Goal: Task Accomplishment & Management: Complete application form

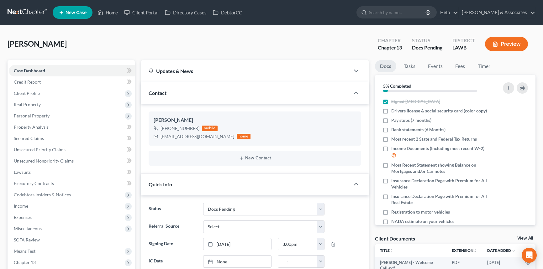
select select "6"
click at [515, 110] on icon "button" at bounding box center [517, 111] width 5 height 5
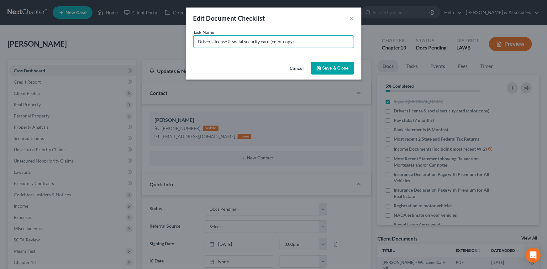
drag, startPoint x: 268, startPoint y: 41, endPoint x: 353, endPoint y: 61, distance: 86.5
click at [268, 41] on input "Drivers license & social security card (color copy)" at bounding box center [274, 42] width 160 height 12
type input "Drivers license (color copy)"
click at [332, 64] on button "Save & Close" at bounding box center [332, 68] width 43 height 13
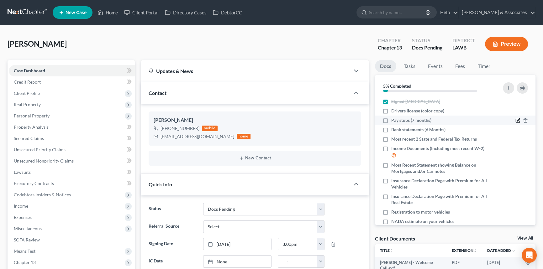
click at [517, 121] on icon "button" at bounding box center [518, 120] width 3 height 3
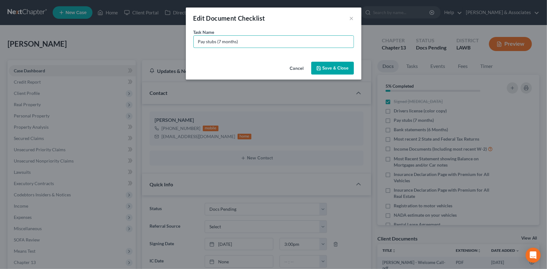
drag, startPoint x: 256, startPoint y: 41, endPoint x: 219, endPoint y: 50, distance: 37.9
click at [219, 50] on div "Task Name * Pay stubs (7 months)" at bounding box center [274, 44] width 176 height 30
click at [194, 46] on input "Pay stubs (7 months)" at bounding box center [274, 42] width 160 height 12
type input "Patterson Health Care Pay stubs (7 months)"
click at [326, 70] on button "Save & Close" at bounding box center [332, 68] width 43 height 13
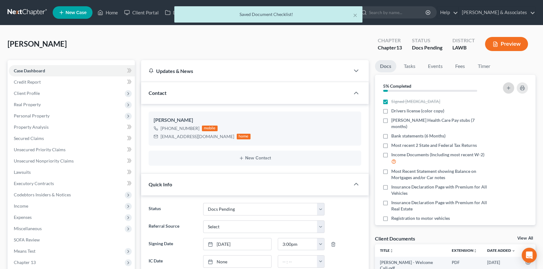
click at [508, 87] on line "button" at bounding box center [508, 88] width 0 height 3
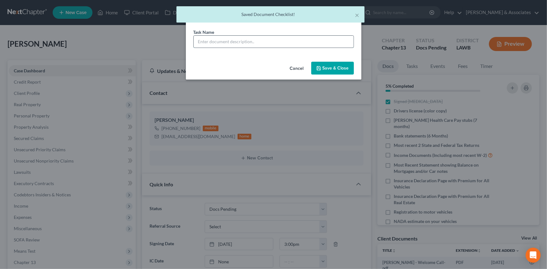
click at [240, 41] on input "text" at bounding box center [274, 42] width 160 height 12
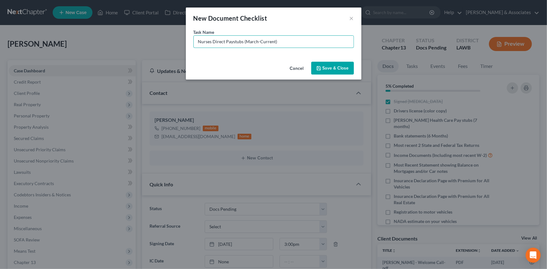
type input "Nurses Direct Paystubs (March-Current)"
click at [342, 67] on button "Save & Close" at bounding box center [332, 68] width 43 height 13
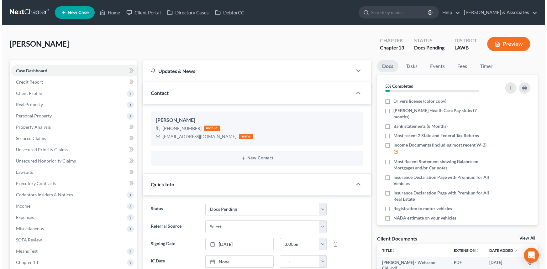
scroll to position [6, 0]
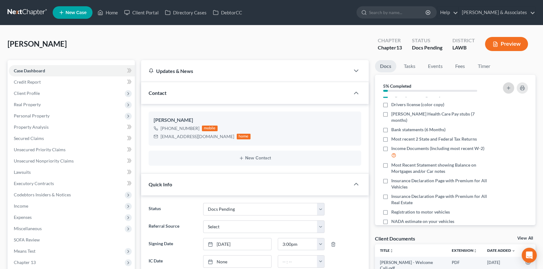
click at [505, 91] on button "button" at bounding box center [508, 87] width 11 height 11
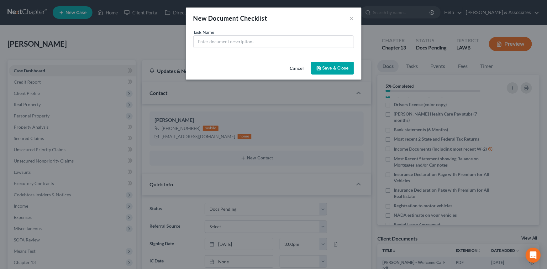
click at [236, 50] on div "Task Name *" at bounding box center [274, 44] width 176 height 30
click at [243, 44] on input "text" at bounding box center [274, 42] width 160 height 12
type input "Shiftkey Paystubs (March-Current)"
click at [336, 64] on button "Save & Close" at bounding box center [332, 68] width 43 height 13
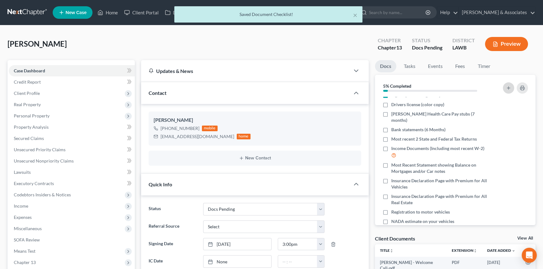
click at [513, 88] on button "button" at bounding box center [508, 87] width 11 height 11
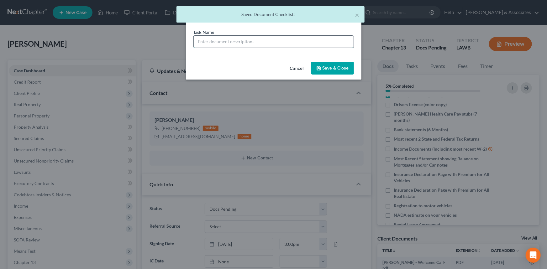
click at [299, 45] on input "text" at bounding box center [274, 42] width 160 height 12
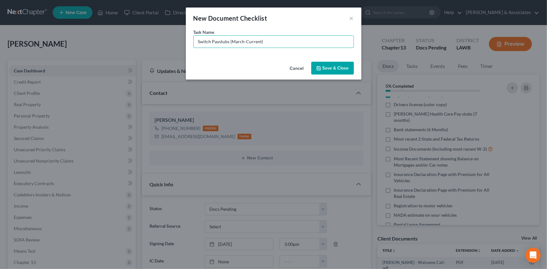
type input "Switch Paystubs (March-Current)"
click at [320, 65] on button "Save & Close" at bounding box center [332, 68] width 43 height 13
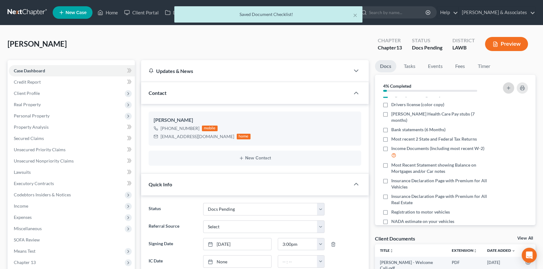
click at [506, 86] on icon "button" at bounding box center [508, 88] width 5 height 5
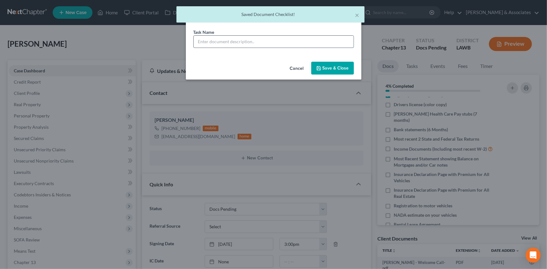
click at [291, 37] on input "text" at bounding box center [274, 42] width 160 height 12
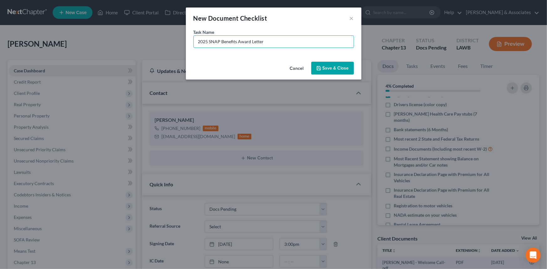
type input "2025 SNAP Benefits Award Letter"
click at [343, 68] on button "Save & Close" at bounding box center [332, 68] width 43 height 13
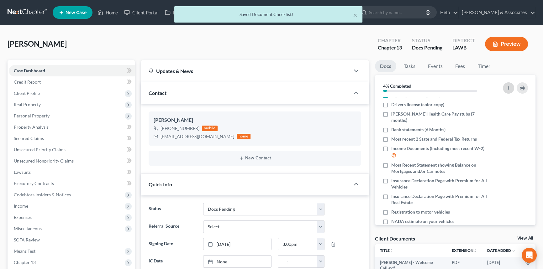
click at [504, 88] on button "button" at bounding box center [508, 87] width 11 height 11
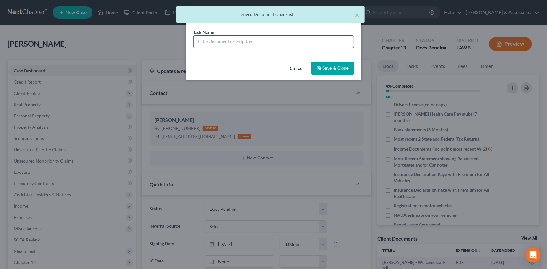
click at [316, 42] on input "text" at bounding box center [274, 42] width 160 height 12
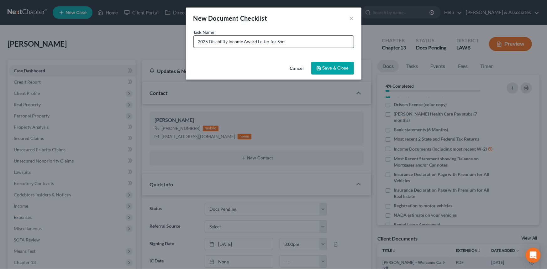
type input "2025 Disability Income Award Letter for Son"
click at [328, 70] on button "Save & Close" at bounding box center [332, 68] width 43 height 13
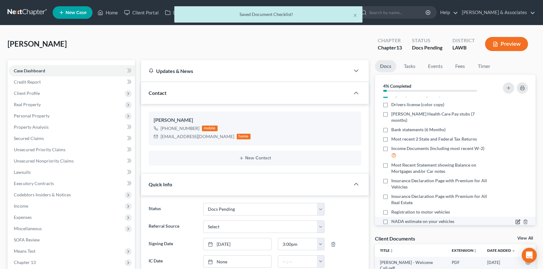
click at [515, 219] on icon "button" at bounding box center [517, 221] width 5 height 5
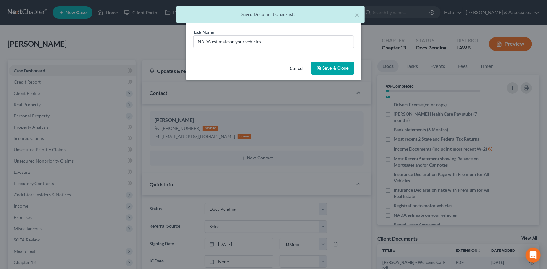
click at [304, 34] on div "Task Name * NADA estimate on your vehicles" at bounding box center [273, 38] width 160 height 19
click at [300, 41] on input "NADA estimate on your vehicles" at bounding box center [274, 42] width 160 height 12
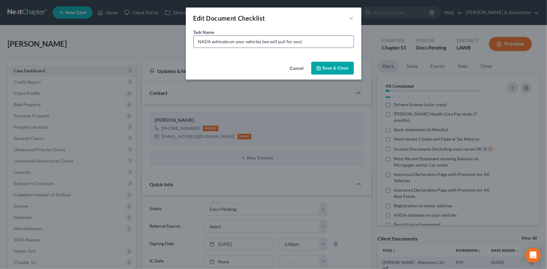
click at [325, 40] on input "NADA estimate on your vehicles (we will pull for you)" at bounding box center [274, 42] width 160 height 12
type input "NADA estimate on your vehicles (we will pull for you) 2020 Ford Escape 170k mil…"
click at [323, 67] on button "Save & Close" at bounding box center [332, 68] width 43 height 13
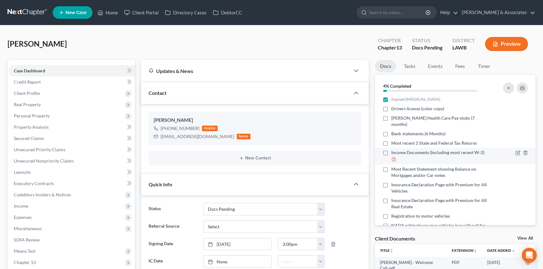
scroll to position [0, 0]
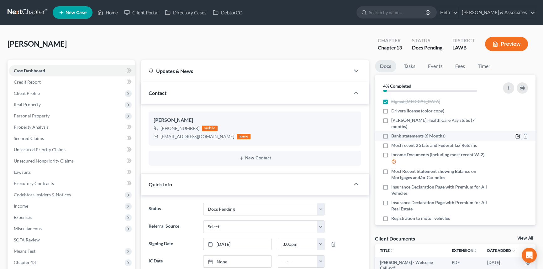
click at [515, 134] on icon "button" at bounding box center [517, 136] width 5 height 5
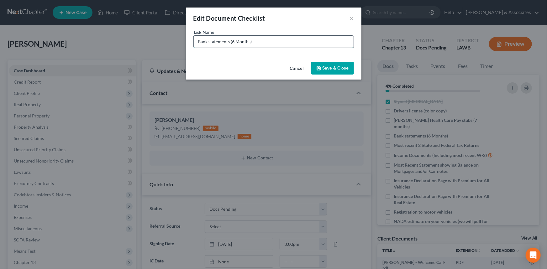
click at [200, 41] on input "Bank statements (6 Months)" at bounding box center [274, 42] width 160 height 12
type input "NextGen Bank statements (6 Months)"
click at [342, 69] on button "Save & Close" at bounding box center [332, 68] width 43 height 13
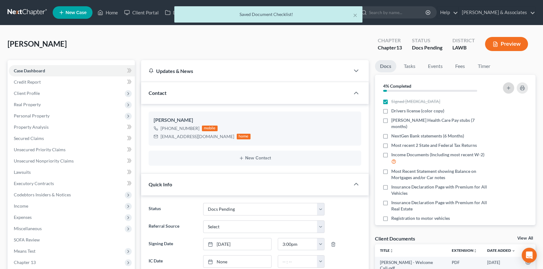
click at [508, 87] on icon "button" at bounding box center [508, 88] width 5 height 5
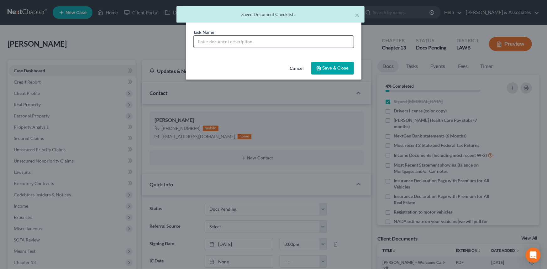
click at [231, 44] on input "text" at bounding box center [274, 42] width 160 height 12
type input "Navy Federal Credit Union Bank statements (March-August)"
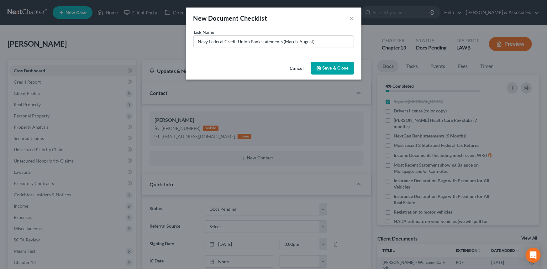
click at [332, 63] on button "Save & Close" at bounding box center [332, 68] width 43 height 13
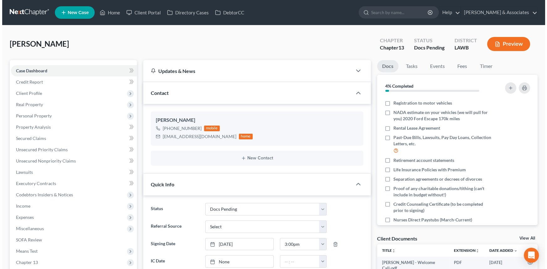
scroll to position [171, 0]
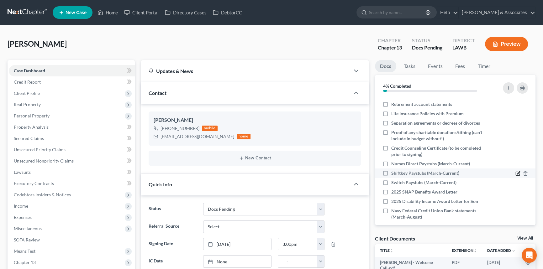
click at [515, 171] on icon "button" at bounding box center [517, 173] width 5 height 5
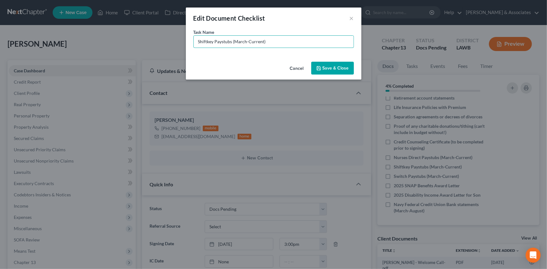
drag, startPoint x: 302, startPoint y: 39, endPoint x: 259, endPoint y: 49, distance: 44.3
click at [259, 49] on div "Task Name * Shiftkey Paystubs (March-Current)" at bounding box center [274, 44] width 176 height 30
click at [269, 41] on input "Shiftkey Paystubs (March-Cunt)rre" at bounding box center [274, 42] width 160 height 12
drag, startPoint x: 271, startPoint y: 44, endPoint x: 248, endPoint y: 48, distance: 23.3
click at [248, 48] on div "Task Name * Shiftkey Paystubs (March-Cunt)rre" at bounding box center [274, 44] width 176 height 30
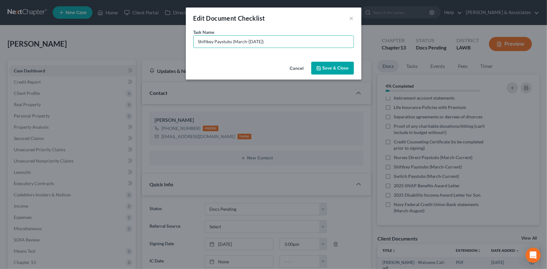
type input "Shiftkey Paystubs (March-Sept. 29)"
click at [327, 68] on button "Save & Close" at bounding box center [332, 68] width 43 height 13
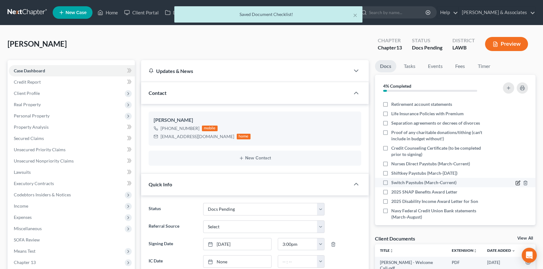
click at [515, 181] on icon "button" at bounding box center [517, 183] width 5 height 5
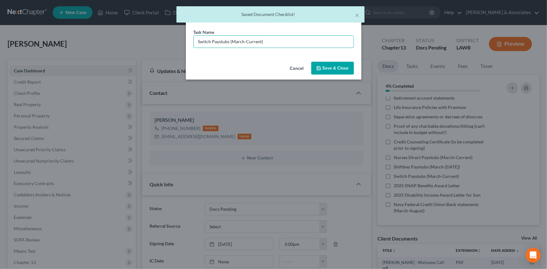
drag, startPoint x: 284, startPoint y: 41, endPoint x: 244, endPoint y: 48, distance: 39.9
click at [244, 48] on div "Task Name * Switch Paystubs (March-Current)" at bounding box center [274, 44] width 176 height 30
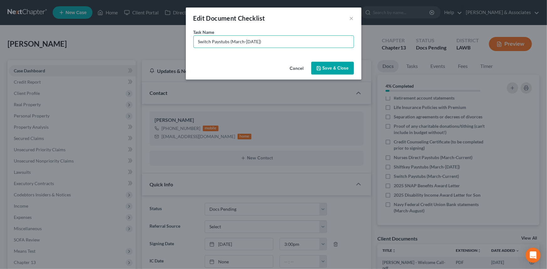
type input "Switch Paystubs (March-Sept. 29)"
click at [342, 65] on button "Save & Close" at bounding box center [332, 68] width 43 height 13
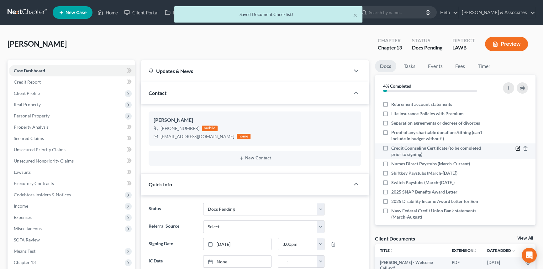
click at [515, 146] on icon "button" at bounding box center [517, 148] width 5 height 5
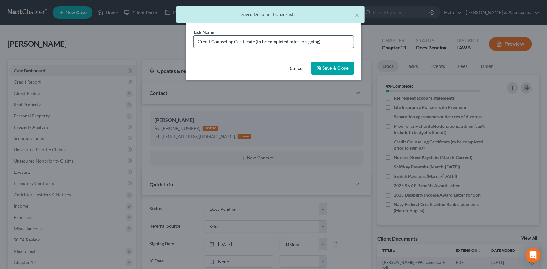
click at [326, 42] on input "Credit Counseling Certificate (to be completed prior to signing)" at bounding box center [274, 42] width 160 height 12
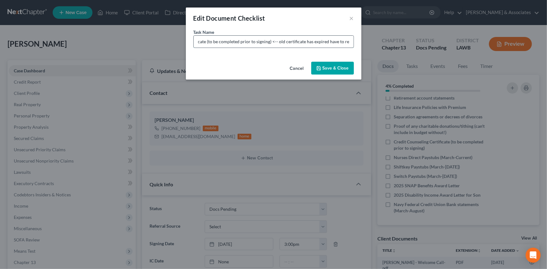
scroll to position [0, 53]
type input "Credit Counseling Certificate (to be completed prior to signing) <-- old certif…"
click at [344, 63] on button "Save & Close" at bounding box center [332, 68] width 43 height 13
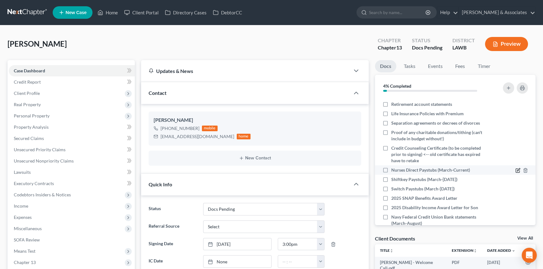
click at [515, 168] on icon "button" at bounding box center [517, 170] width 5 height 5
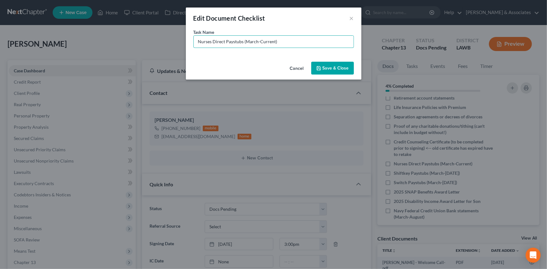
drag, startPoint x: 306, startPoint y: 42, endPoint x: 260, endPoint y: 52, distance: 47.5
click at [260, 52] on div "Task Name * Nurses Direct Paystubs (March-Current)" at bounding box center [274, 44] width 176 height 30
type input "Nurses Direct Paystubs (March-Sept. 29)"
click at [338, 70] on button "Save & Close" at bounding box center [332, 68] width 43 height 13
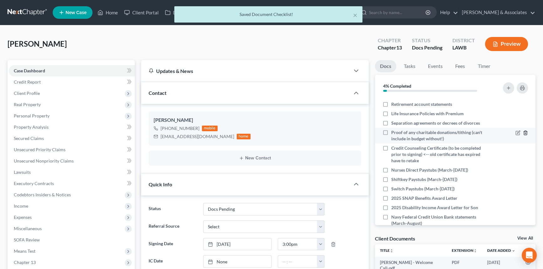
click at [523, 132] on polyline "button" at bounding box center [525, 132] width 4 height 0
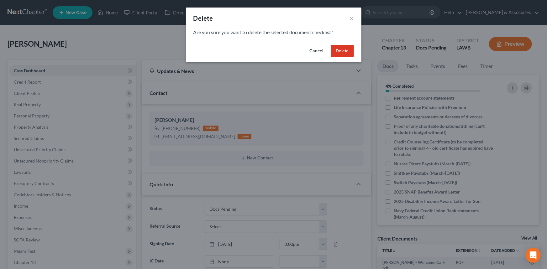
click at [339, 47] on button "Delete" at bounding box center [342, 51] width 23 height 13
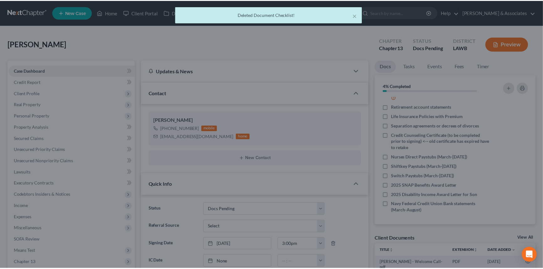
scroll to position [162, 0]
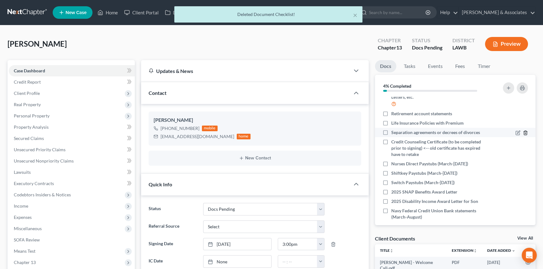
click at [523, 132] on polyline "button" at bounding box center [525, 132] width 4 height 0
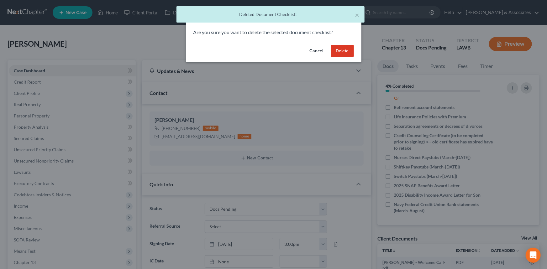
click at [344, 54] on button "Delete" at bounding box center [342, 51] width 23 height 13
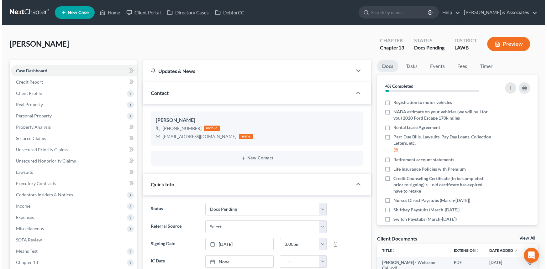
scroll to position [114, 0]
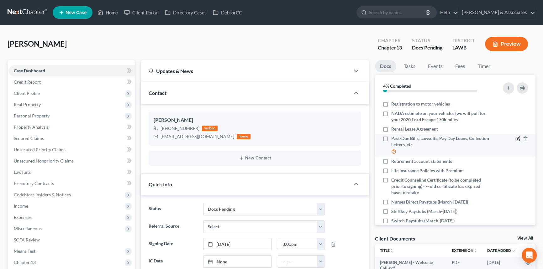
click at [516, 137] on icon "button" at bounding box center [518, 139] width 4 height 4
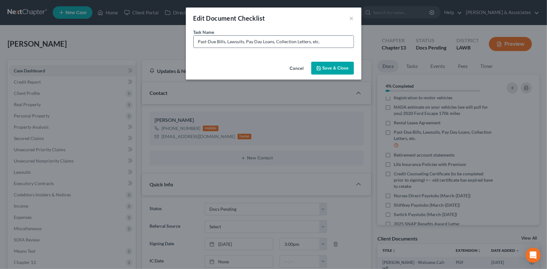
click at [331, 44] on input "Past-Due Bills, Lawsuits, Pay Day Loans, Collection Letters, etc." at bounding box center [274, 42] width 160 height 12
type input "Past-Due Bills, Lawsuits, Pay Day Loans, Collection Letters, etc. (She has not …"
click at [336, 63] on button "Save & Close" at bounding box center [332, 68] width 43 height 13
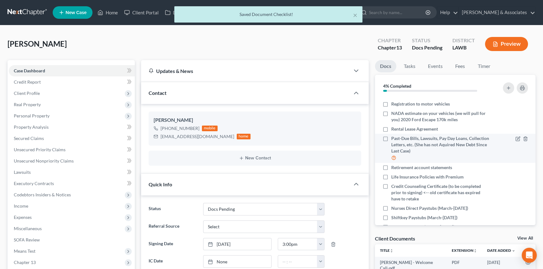
click at [510, 135] on div at bounding box center [512, 148] width 38 height 26
click at [516, 137] on icon "button" at bounding box center [518, 139] width 4 height 4
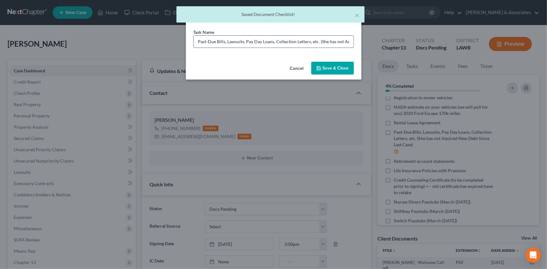
click at [349, 42] on input "Past-Due Bills, Lawsuits, Pay Day Loans, Collection Letters, etc. (She has not …" at bounding box center [274, 42] width 160 height 12
click at [344, 41] on input "Past-Due Bills, Lawsuits, Pay Day Loans, Collection Letters, etc. (She has not …" at bounding box center [274, 42] width 160 height 12
type input "Past-Due Bills, Lawsuits, Pay Day Loans, Collection Letters, etc. (She has not …"
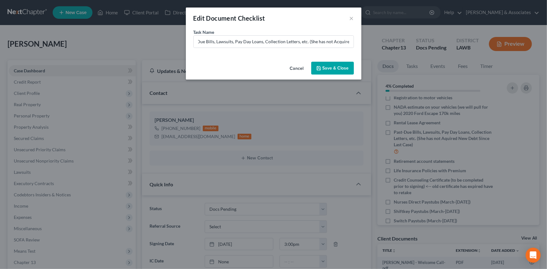
click at [332, 68] on button "Save & Close" at bounding box center [332, 68] width 43 height 13
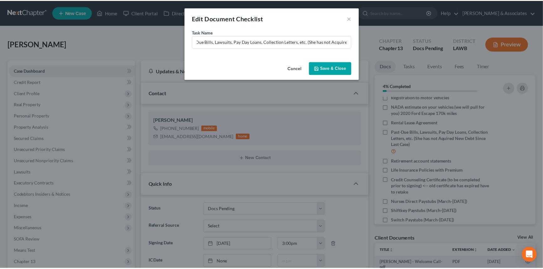
scroll to position [0, 0]
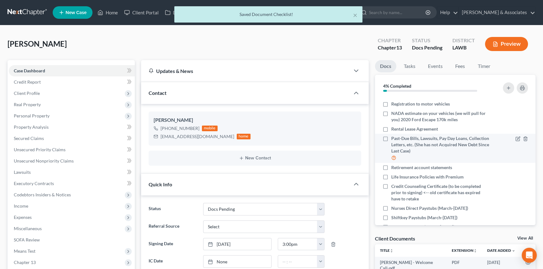
click at [391, 135] on label "Past-Due Bills, Lawsuits, Pay Day Loans, Collection Letters, etc. (She has not …" at bounding box center [440, 148] width 99 height 26
click at [394, 135] on input "Past-Due Bills, Lawsuits, Pay Day Loans, Collection Letters, etc. (She has not …" at bounding box center [396, 137] width 4 height 4
checkbox input "true"
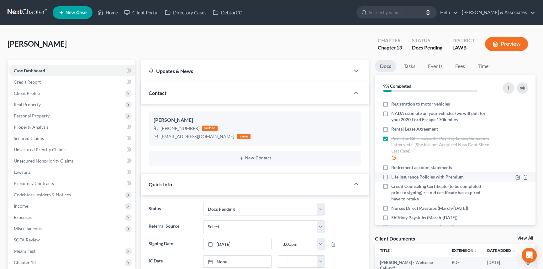
click at [523, 175] on icon "button" at bounding box center [525, 177] width 5 height 5
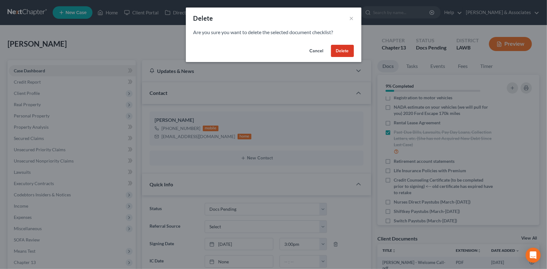
click at [344, 49] on button "Delete" at bounding box center [342, 51] width 23 height 13
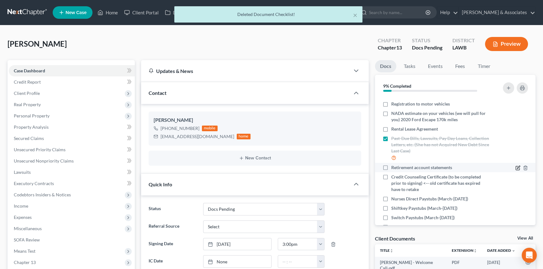
click at [516, 166] on icon "button" at bounding box center [518, 168] width 4 height 4
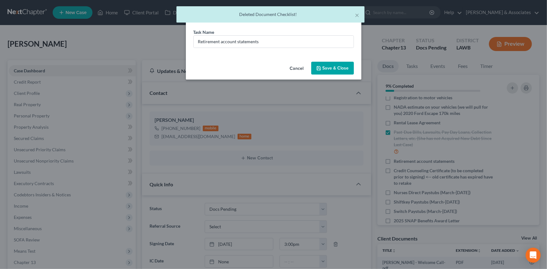
click at [301, 30] on div "Task Name * Retirement account statements" at bounding box center [273, 38] width 160 height 19
click at [298, 34] on div "Task Name * Retirement account statements" at bounding box center [273, 38] width 160 height 19
click at [294, 43] on input "Retirement account statements" at bounding box center [274, 42] width 160 height 12
drag, startPoint x: 197, startPoint y: 43, endPoint x: 200, endPoint y: 43, distance: 3.8
click at [197, 43] on input "Retirement account statements" at bounding box center [274, 42] width 160 height 12
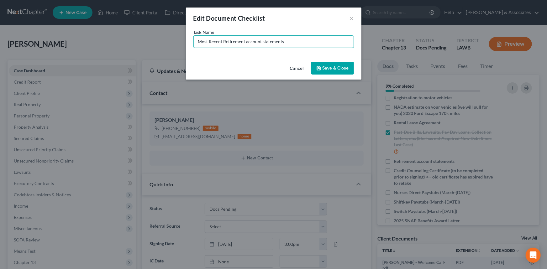
type input "Most Recent Retirement account statements"
click at [331, 63] on button "Save & Close" at bounding box center [332, 68] width 43 height 13
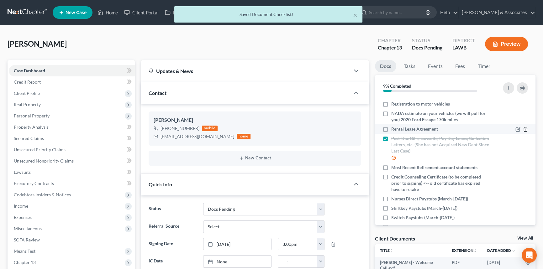
click at [524, 128] on icon "button" at bounding box center [525, 130] width 3 height 4
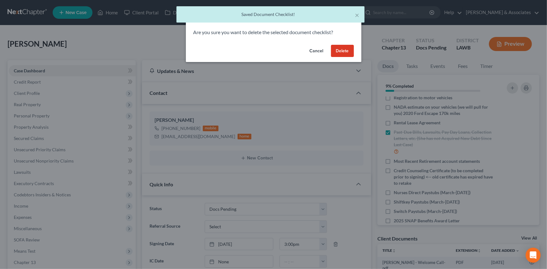
click at [347, 51] on button "Delete" at bounding box center [342, 51] width 23 height 13
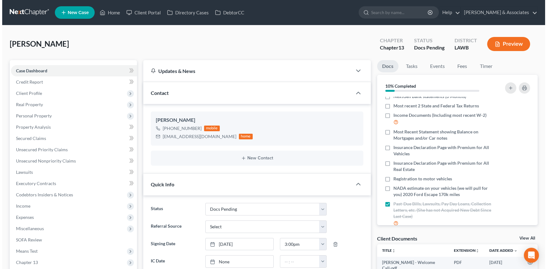
scroll to position [39, 0]
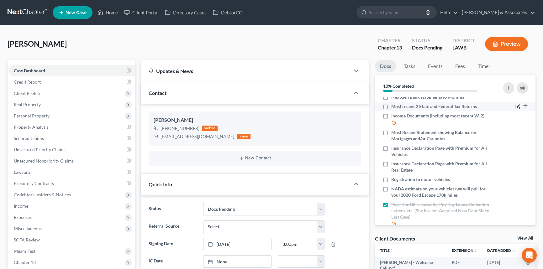
click at [517, 105] on icon "button" at bounding box center [518, 106] width 3 height 3
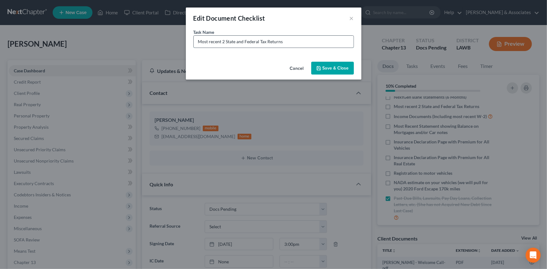
click at [335, 44] on input "Most recent 2 State and Federal Tax Returns" at bounding box center [274, 42] width 160 height 12
type input "Most recent 2 State and Federal Tax Returns 2023 + 2024"
click at [340, 64] on button "Save & Close" at bounding box center [332, 68] width 43 height 13
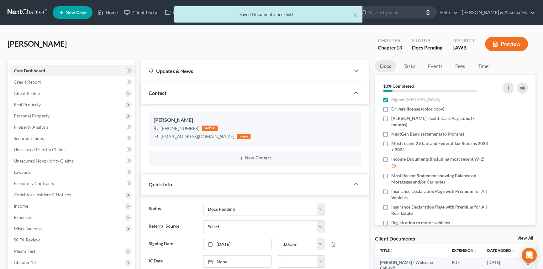
scroll to position [0, 0]
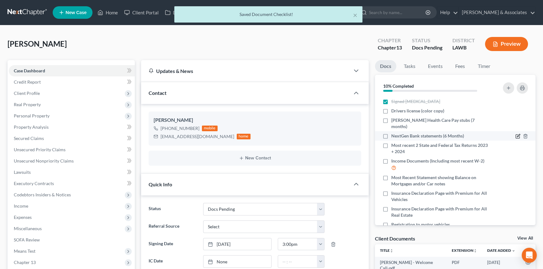
click at [517, 134] on icon "button" at bounding box center [518, 135] width 3 height 3
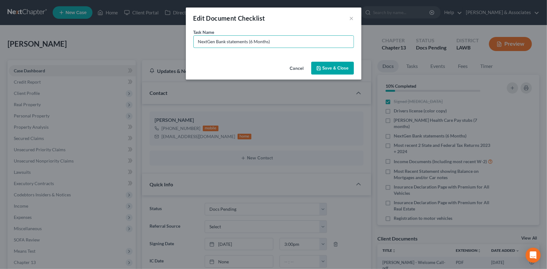
drag, startPoint x: 316, startPoint y: 40, endPoint x: 250, endPoint y: 59, distance: 68.2
click at [250, 59] on div "Task Name * NextGen Bank statements (6 Months)" at bounding box center [274, 44] width 176 height 30
type input "NextGen Bank statements (March-August)"
click at [349, 62] on button "Save & Close" at bounding box center [332, 68] width 43 height 13
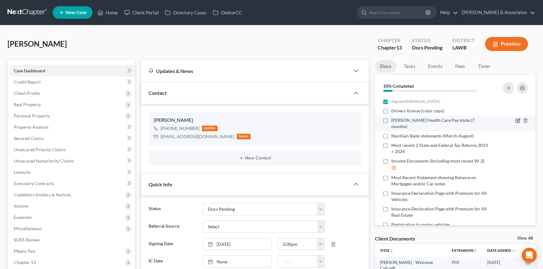
click at [515, 120] on icon "button" at bounding box center [517, 120] width 5 height 5
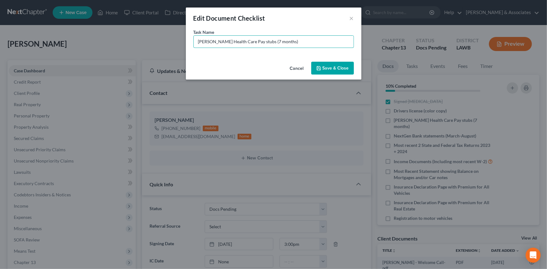
drag, startPoint x: 301, startPoint y: 41, endPoint x: 262, endPoint y: 54, distance: 40.6
click at [262, 54] on div "Task Name * Patterson Health Care Pay stubs (7 months)" at bounding box center [274, 44] width 176 height 30
type input "Patterson Health Care Pay stubs (Missing May 8th - June 4th & June 19th - Septe…"
click at [331, 67] on button "Save & Close" at bounding box center [332, 68] width 43 height 13
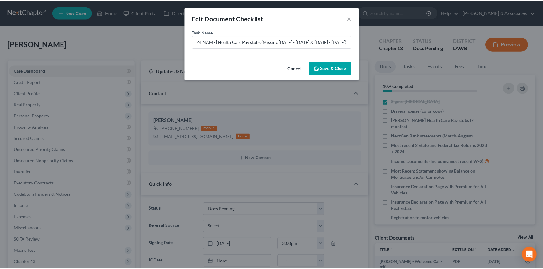
scroll to position [0, 0]
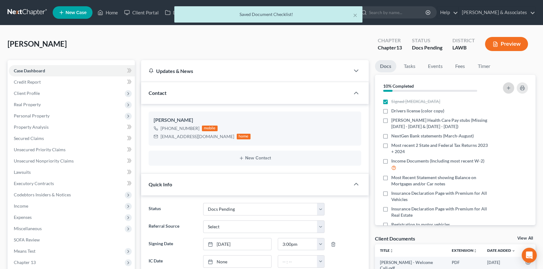
click at [506, 87] on icon "button" at bounding box center [508, 88] width 5 height 5
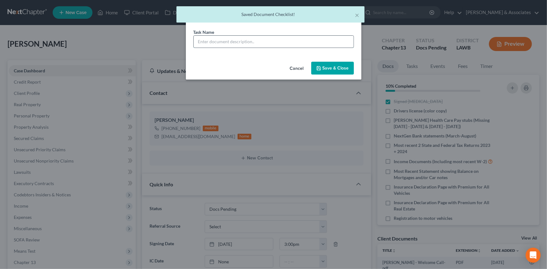
click at [233, 40] on input "text" at bounding box center [274, 42] width 160 height 12
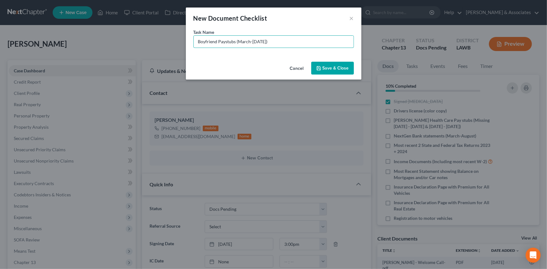
type input "Boyfriend Paystubs (March-September 29th)"
click at [329, 66] on button "Save & Close" at bounding box center [332, 68] width 43 height 13
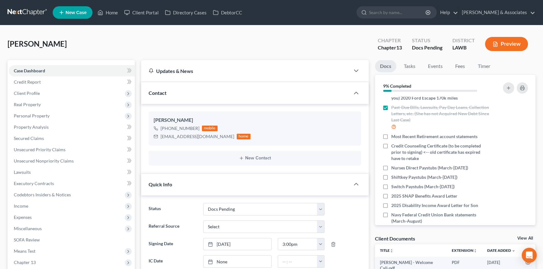
scroll to position [131, 0]
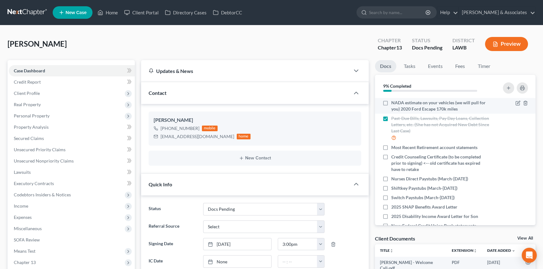
click at [391, 104] on label "NADA estimate on your vehicles (we will pull for you) 2020 Ford Escape 170k mil…" at bounding box center [440, 106] width 99 height 13
click at [394, 104] on input "NADA estimate on your vehicles (we will pull for you) 2020 Ford Escape 170k mil…" at bounding box center [396, 102] width 4 height 4
checkbox input "true"
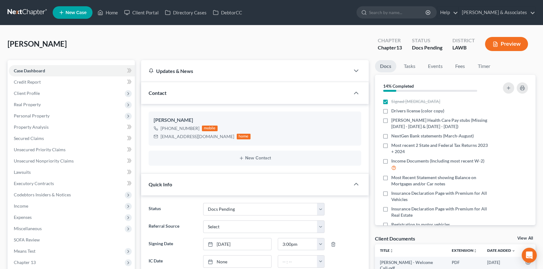
scroll to position [0, 0]
click at [511, 112] on div at bounding box center [512, 111] width 38 height 6
click at [515, 110] on icon "button" at bounding box center [517, 111] width 5 height 5
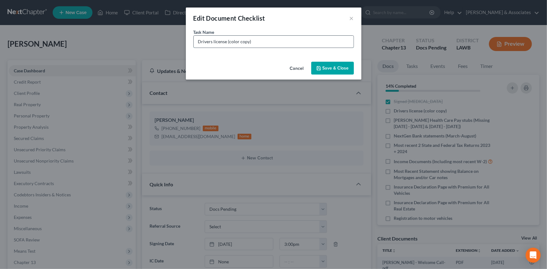
click at [316, 42] on input "Drivers license (color copy)" at bounding box center [274, 42] width 160 height 12
type input "Drivers license (color copy) <-- old one on file is expired"
click at [345, 68] on button "Save & Close" at bounding box center [332, 68] width 43 height 13
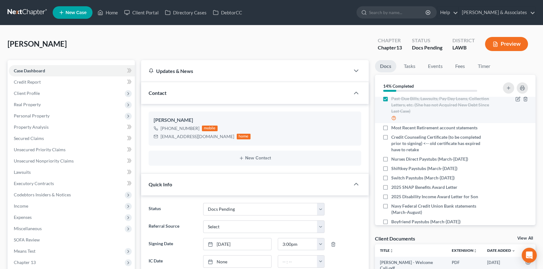
scroll to position [168, 0]
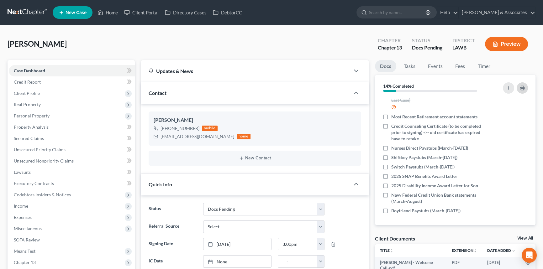
click at [524, 88] on icon "button" at bounding box center [522, 88] width 4 height 2
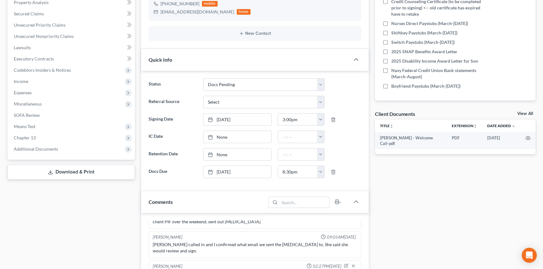
scroll to position [341, 0]
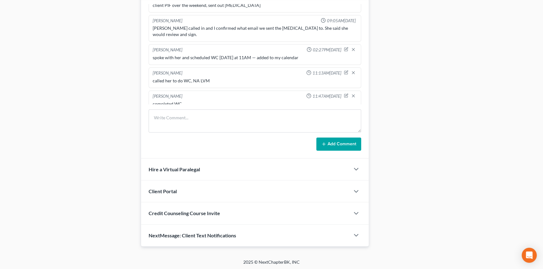
drag, startPoint x: 314, startPoint y: 41, endPoint x: 310, endPoint y: 139, distance: 98.2
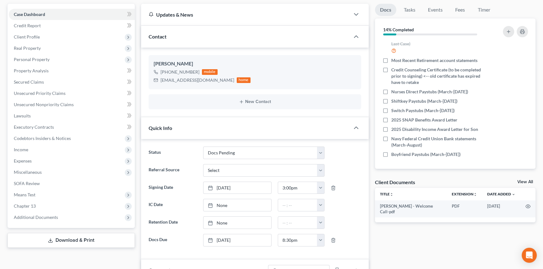
scroll to position [60, 0]
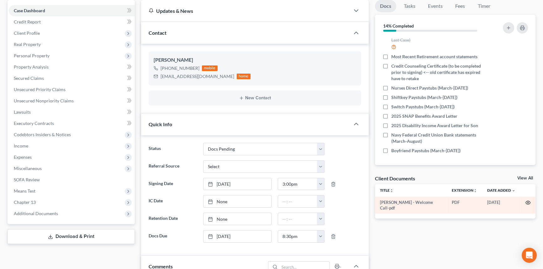
click at [528, 202] on circle "button" at bounding box center [527, 202] width 1 height 1
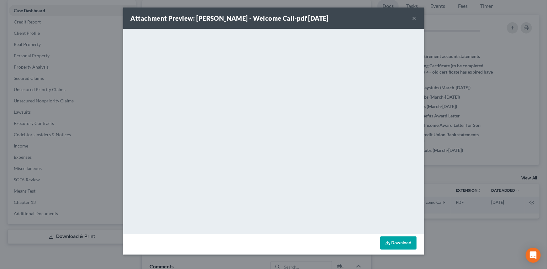
click at [415, 17] on button "×" at bounding box center [414, 18] width 4 height 8
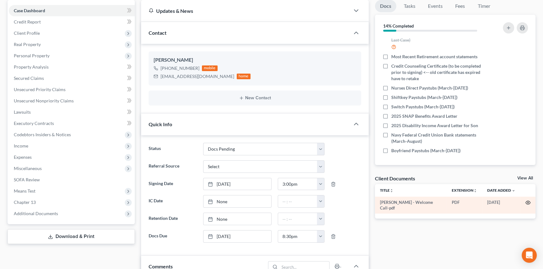
click at [528, 204] on icon "button" at bounding box center [528, 202] width 5 height 3
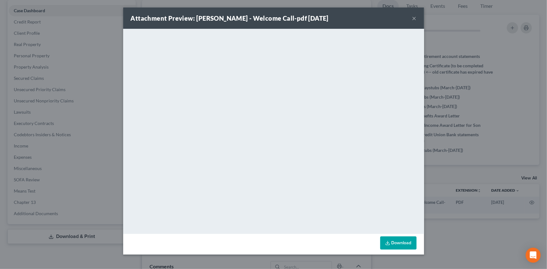
click at [412, 16] on button "×" at bounding box center [414, 18] width 4 height 8
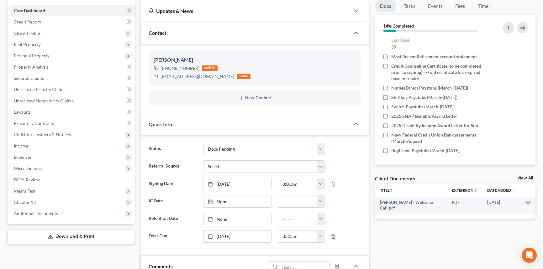
click at [518, 180] on div "View All" at bounding box center [526, 179] width 18 height 6
click at [520, 177] on link "View All" at bounding box center [525, 178] width 16 height 4
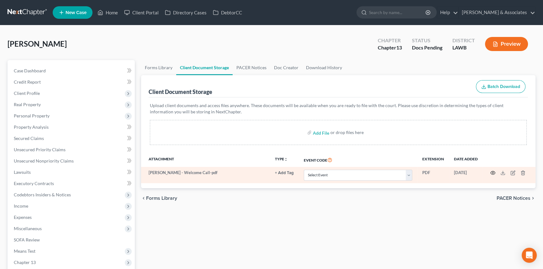
click at [490, 173] on icon "button" at bounding box center [492, 173] width 5 height 5
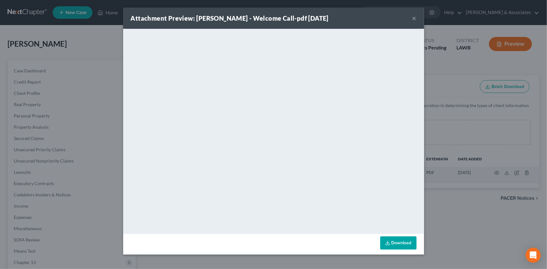
click at [413, 18] on button "×" at bounding box center [414, 18] width 4 height 8
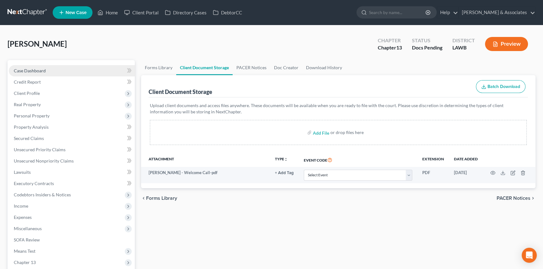
click at [55, 70] on link "Case Dashboard" at bounding box center [72, 70] width 126 height 11
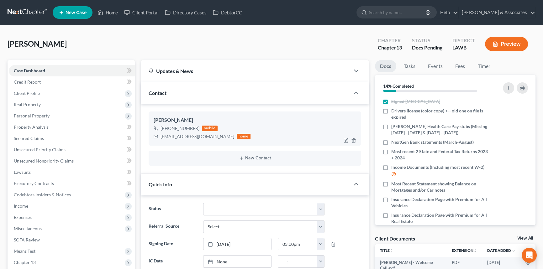
scroll to position [12, 0]
click at [183, 134] on div "[EMAIL_ADDRESS][DOMAIN_NAME]" at bounding box center [197, 137] width 74 height 6
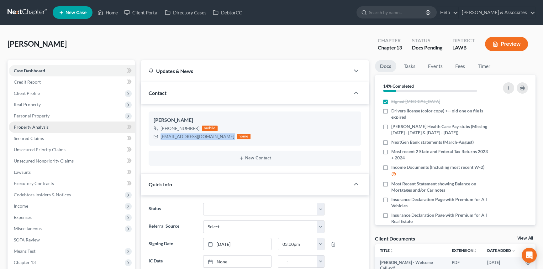
copy div "[EMAIL_ADDRESS][DOMAIN_NAME]"
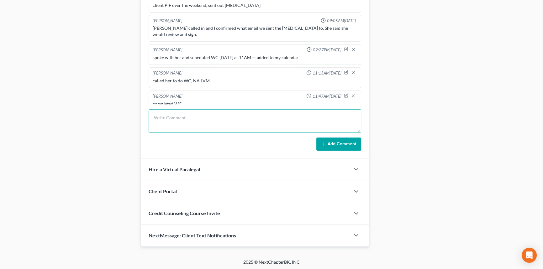
click at [206, 113] on textarea at bounding box center [255, 120] width 213 height 23
type textarea "sent next steps email with portal link, EDEC, etc"
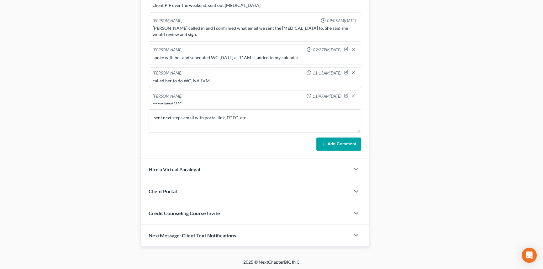
click at [323, 146] on button "Add Comment" at bounding box center [338, 144] width 45 height 13
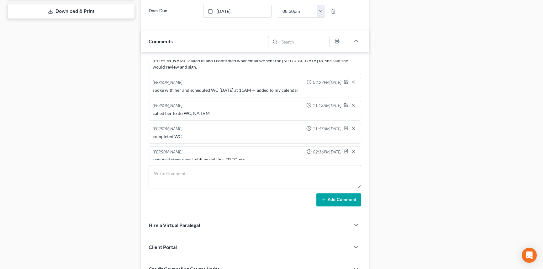
scroll to position [0, 0]
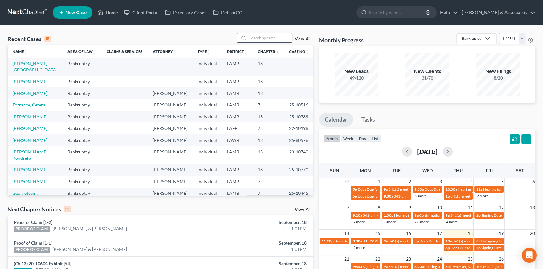
drag, startPoint x: 280, startPoint y: 45, endPoint x: 281, endPoint y: 40, distance: 5.0
click at [284, 45] on th "Case No unfold_more expand_more expand_less" at bounding box center [299, 51] width 30 height 13
click at [281, 39] on input "search" at bounding box center [270, 37] width 44 height 9
type input "[PERSON_NAME]"
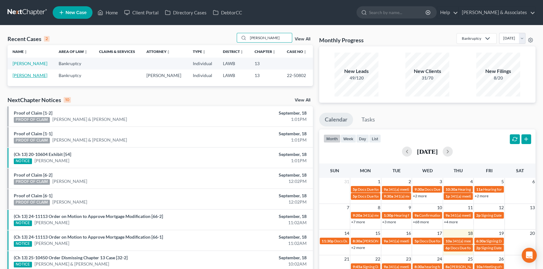
click at [35, 76] on link "[PERSON_NAME]" at bounding box center [30, 75] width 35 height 5
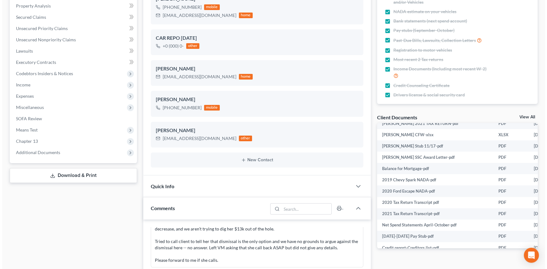
scroll to position [539, 22]
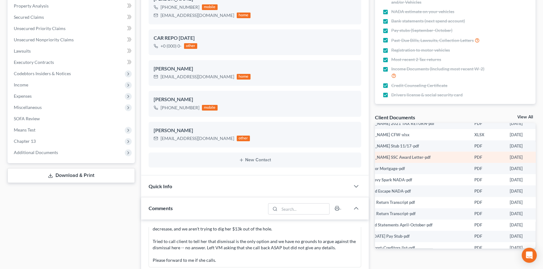
click at [547, 160] on icon "button" at bounding box center [550, 157] width 5 height 3
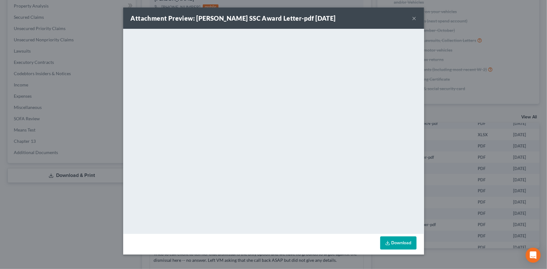
click at [413, 17] on button "×" at bounding box center [414, 18] width 4 height 8
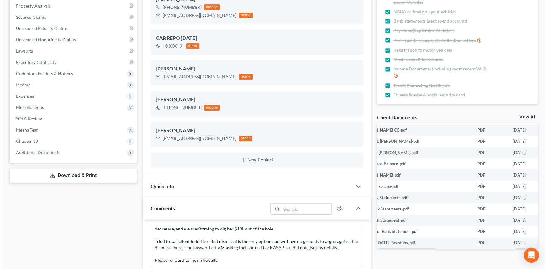
scroll to position [668, 22]
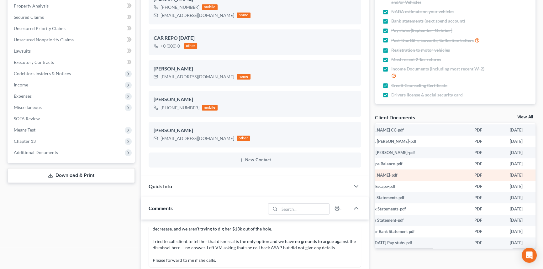
click at [547, 178] on icon "button" at bounding box center [550, 175] width 5 height 5
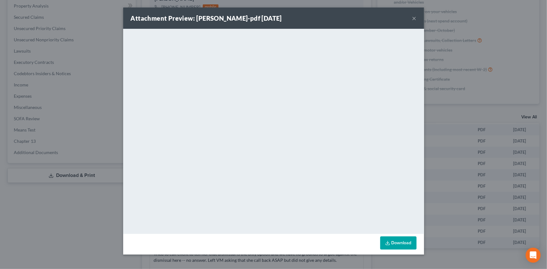
click at [414, 20] on button "×" at bounding box center [414, 18] width 4 height 8
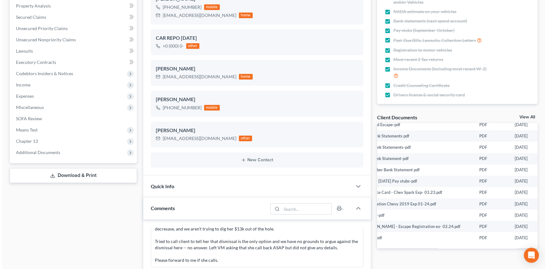
scroll to position [762, 22]
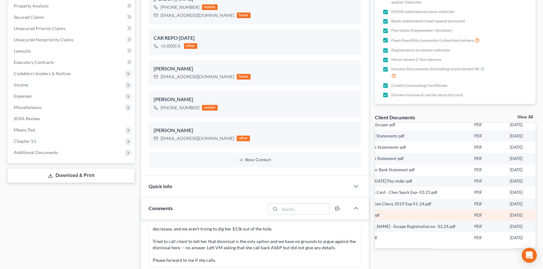
click at [547, 218] on icon "button" at bounding box center [550, 215] width 5 height 3
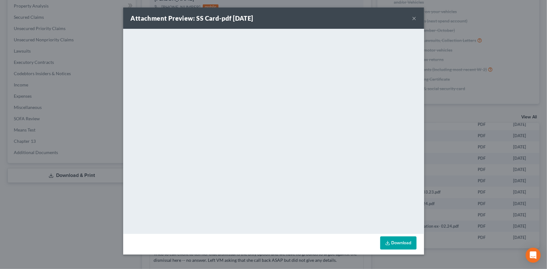
click at [414, 14] on button "×" at bounding box center [414, 18] width 4 height 8
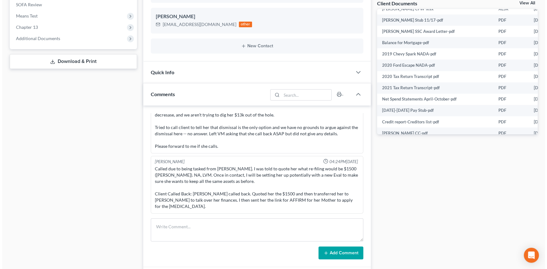
scroll to position [550, 22]
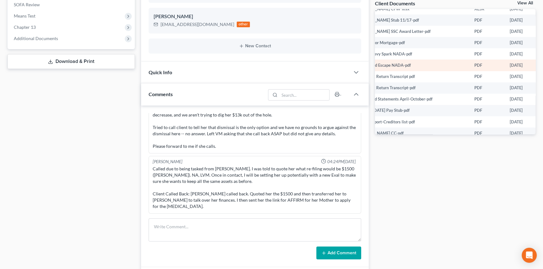
click at [547, 66] on circle "button" at bounding box center [550, 65] width 1 height 1
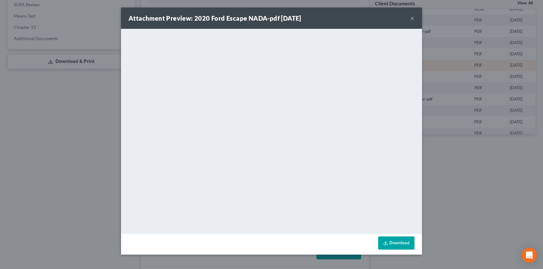
scroll to position [550, 21]
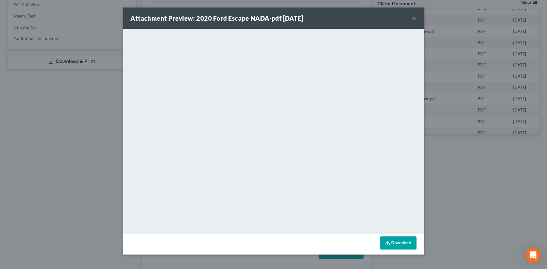
click at [416, 19] on button "×" at bounding box center [414, 18] width 4 height 8
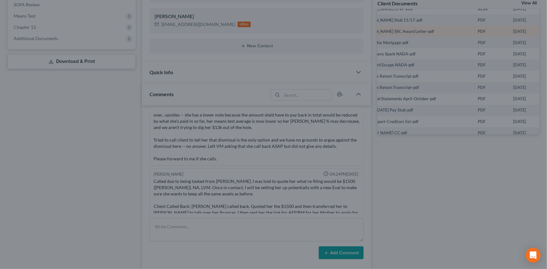
scroll to position [2642, 0]
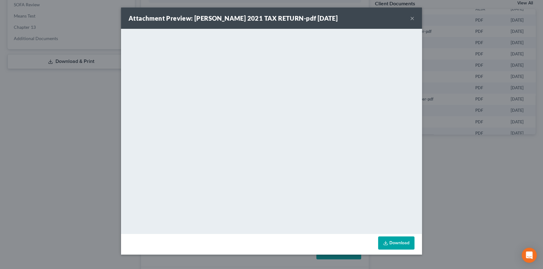
scroll to position [2617, 0]
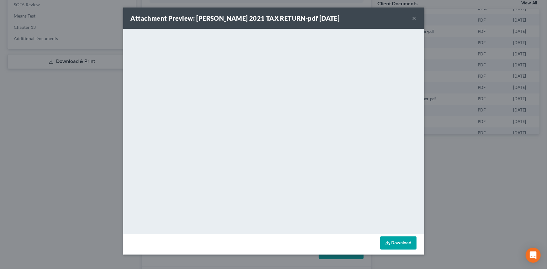
drag, startPoint x: 415, startPoint y: 17, endPoint x: 424, endPoint y: 22, distance: 10.5
click at [414, 17] on button "×" at bounding box center [414, 18] width 4 height 8
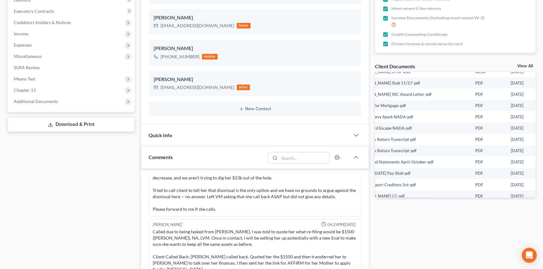
scroll to position [0, 0]
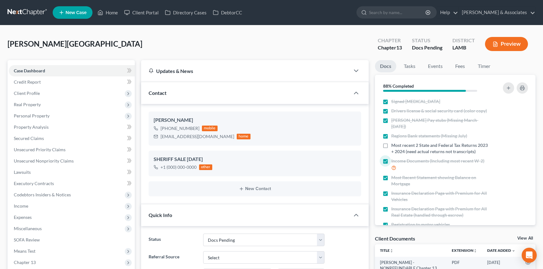
select select "6"
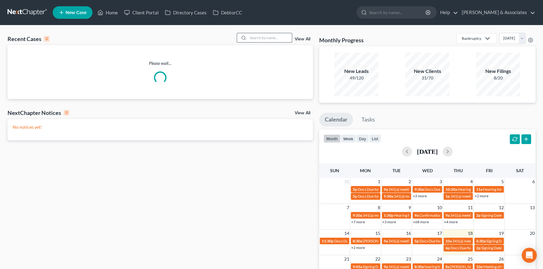
click at [268, 40] on input "search" at bounding box center [270, 37] width 44 height 9
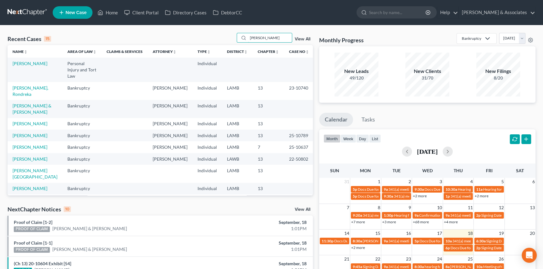
type input "dutton"
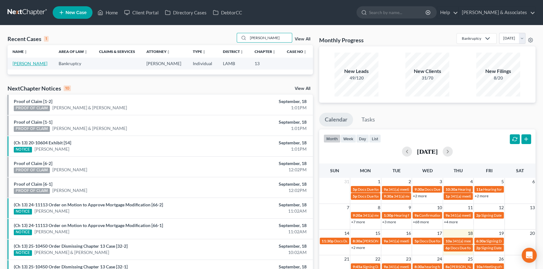
click at [31, 65] on link "[PERSON_NAME]" at bounding box center [30, 63] width 35 height 5
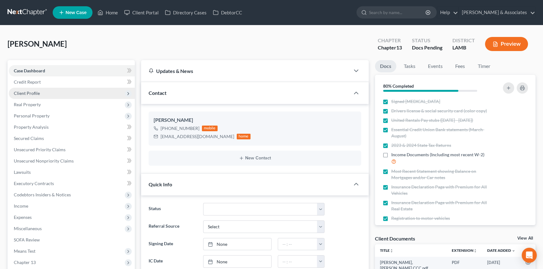
scroll to position [400, 0]
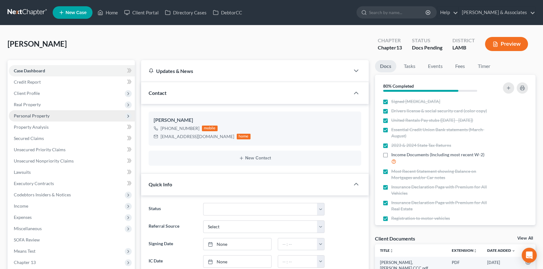
click at [31, 115] on span "Personal Property" at bounding box center [32, 115] width 36 height 5
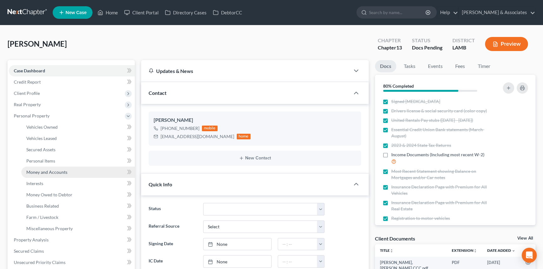
click at [42, 172] on span "Money and Accounts" at bounding box center [46, 172] width 41 height 5
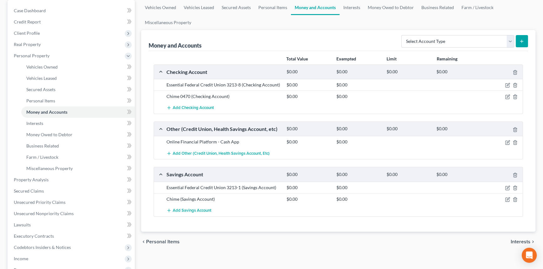
scroll to position [68, 0]
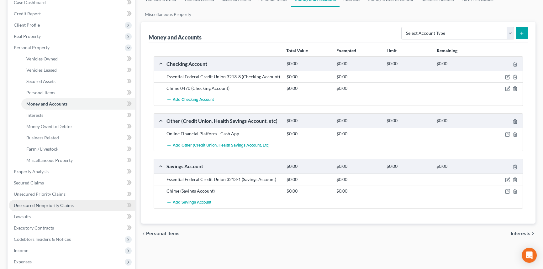
click at [52, 203] on span "Unsecured Nonpriority Claims" at bounding box center [44, 205] width 60 height 5
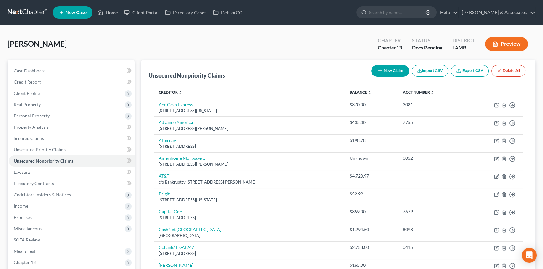
click at [386, 71] on button "New Claim" at bounding box center [390, 71] width 38 height 12
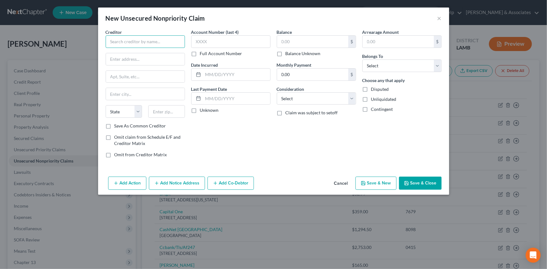
click at [168, 39] on input "text" at bounding box center [145, 41] width 79 height 13
type input "Essential Credit Union"
click at [302, 41] on input "text" at bounding box center [312, 42] width 71 height 12
type input "109.00"
click at [298, 97] on select "Select Cable / Satellite Services Collection Agency Credit Card Debt Debt Couns…" at bounding box center [316, 98] width 79 height 13
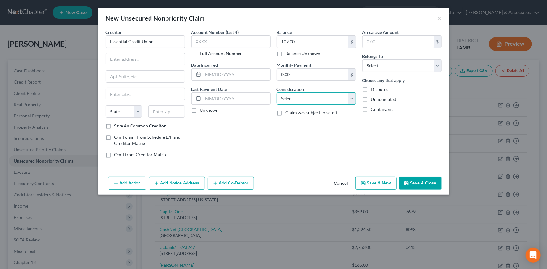
select select "4"
click at [277, 92] on select "Select Cable / Satellite Services Collection Agency Credit Card Debt Debt Couns…" at bounding box center [316, 98] width 79 height 13
click at [227, 80] on input "text" at bounding box center [236, 75] width 67 height 12
type input "2025"
click at [429, 70] on select "Select Debtor 1 Only Debtor 2 Only Debtor 1 And Debtor 2 Only At Least One Of T…" at bounding box center [401, 66] width 79 height 13
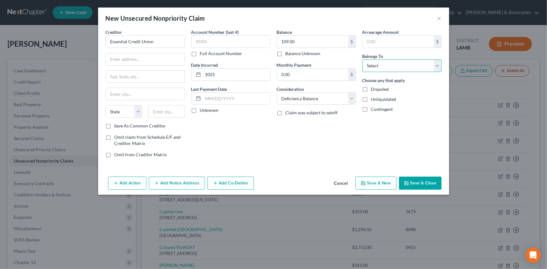
select select "0"
click at [362, 60] on select "Select Debtor 1 Only Debtor 2 Only Debtor 1 And Debtor 2 Only At Least One Of T…" at bounding box center [401, 66] width 79 height 13
click at [435, 187] on button "Save & Close" at bounding box center [420, 183] width 43 height 13
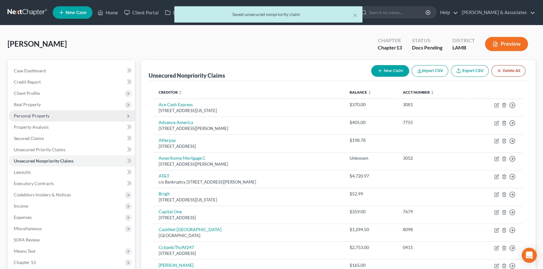
click at [49, 113] on span "Personal Property" at bounding box center [72, 115] width 126 height 11
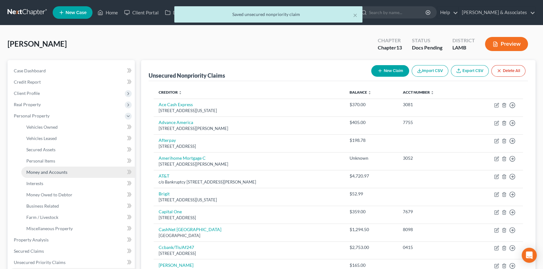
click at [56, 170] on span "Money and Accounts" at bounding box center [46, 172] width 41 height 5
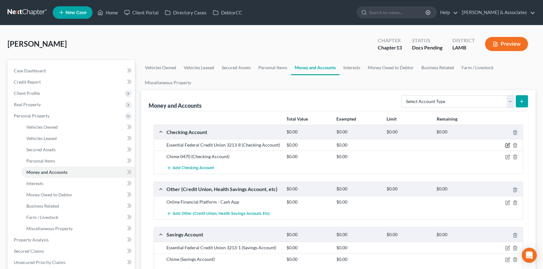
click at [506, 144] on icon "button" at bounding box center [507, 145] width 5 height 5
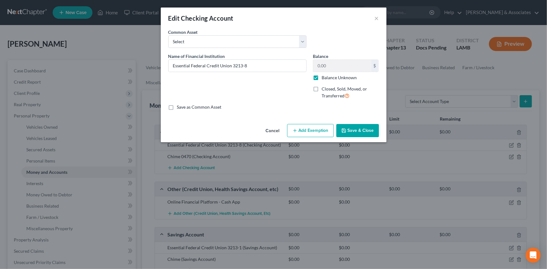
click at [326, 79] on label "Balance Unknown" at bounding box center [339, 78] width 35 height 6
click at [326, 79] on input "Balance Unknown" at bounding box center [326, 77] width 4 height 4
checkbox input "false"
click at [348, 127] on button "Save & Close" at bounding box center [357, 130] width 43 height 13
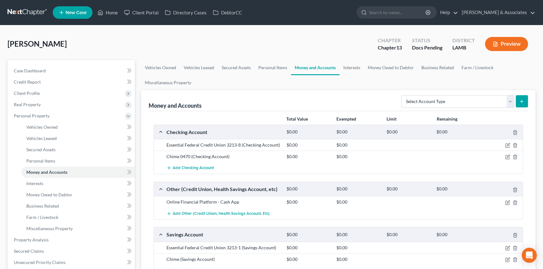
scroll to position [171, 0]
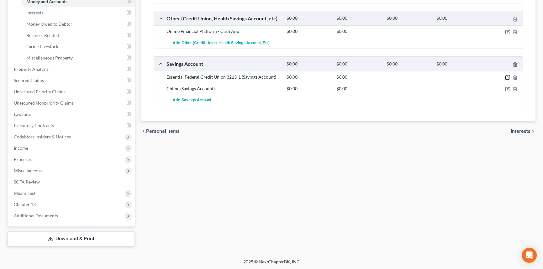
click at [507, 76] on icon "button" at bounding box center [507, 77] width 5 height 5
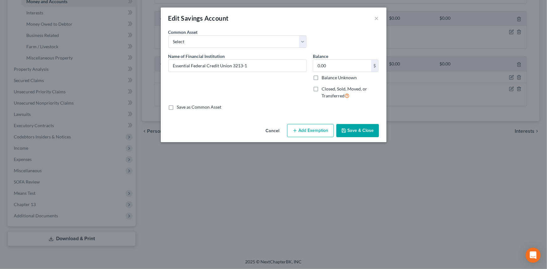
click at [371, 133] on button "Save & Close" at bounding box center [357, 130] width 43 height 13
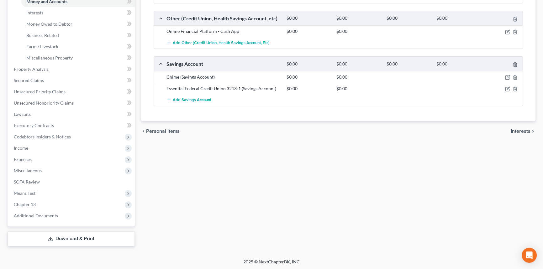
scroll to position [0, 0]
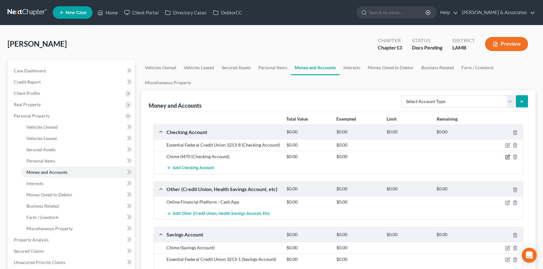
click at [506, 156] on icon "button" at bounding box center [507, 157] width 5 height 5
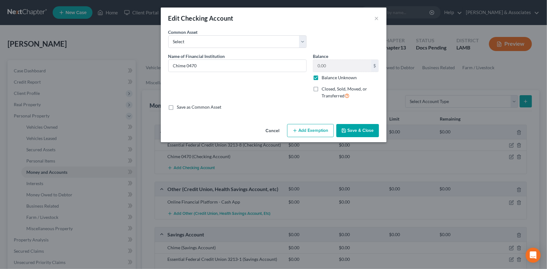
click at [329, 77] on label "Balance Unknown" at bounding box center [339, 78] width 35 height 6
click at [328, 77] on input "Balance Unknown" at bounding box center [326, 77] width 4 height 4
checkbox input "false"
click at [335, 69] on input "0.00" at bounding box center [342, 66] width 58 height 12
type input "43.29"
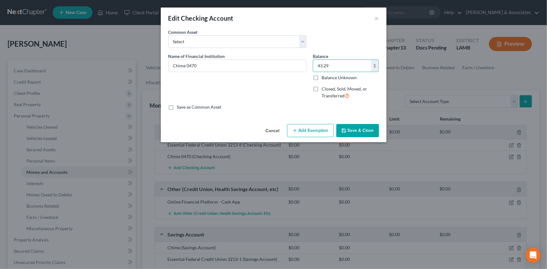
click at [362, 135] on button "Save & Close" at bounding box center [357, 130] width 43 height 13
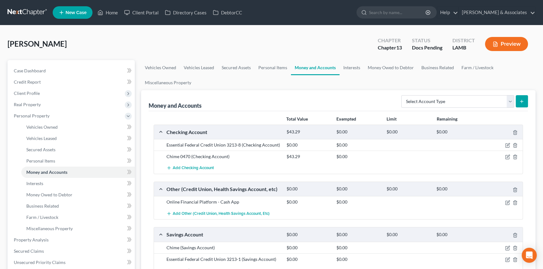
scroll to position [171, 0]
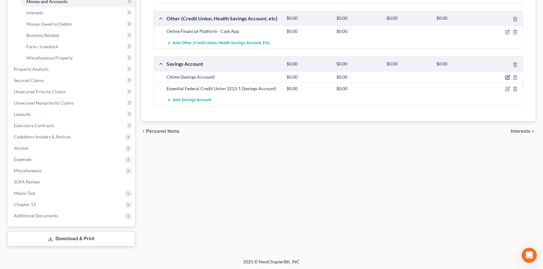
click at [507, 76] on icon "button" at bounding box center [507, 77] width 5 height 5
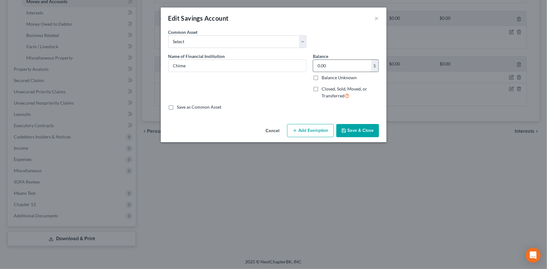
click at [336, 63] on input "0.00" at bounding box center [342, 66] width 58 height 12
type input "9.32"
click at [366, 131] on button "Save & Close" at bounding box center [357, 130] width 43 height 13
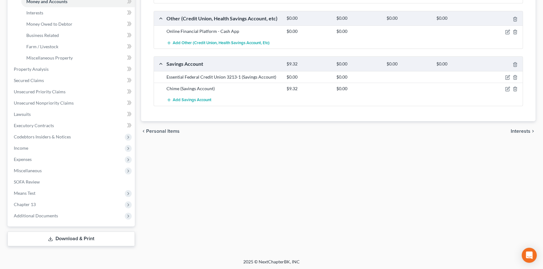
scroll to position [0, 0]
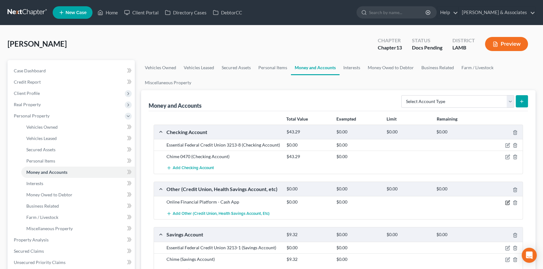
click at [507, 202] on icon "button" at bounding box center [508, 202] width 3 height 3
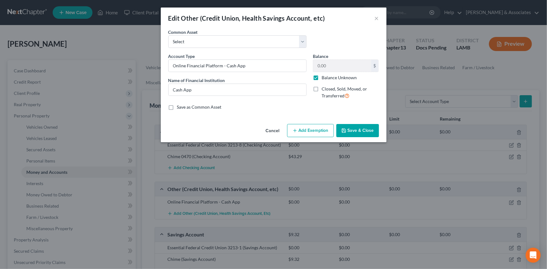
click at [322, 78] on label "Balance Unknown" at bounding box center [339, 78] width 35 height 6
click at [324, 78] on input "Balance Unknown" at bounding box center [326, 77] width 4 height 4
checkbox input "false"
click at [377, 129] on button "Save & Close" at bounding box center [357, 130] width 43 height 13
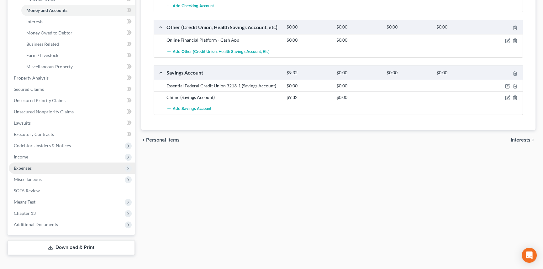
scroll to position [171, 0]
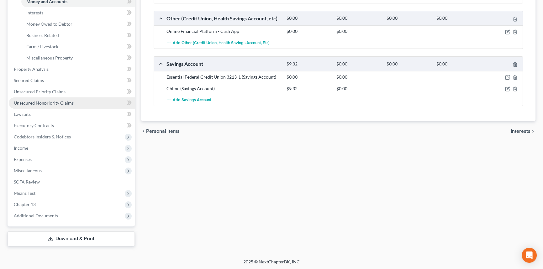
click at [62, 102] on span "Unsecured Nonpriority Claims" at bounding box center [44, 102] width 60 height 5
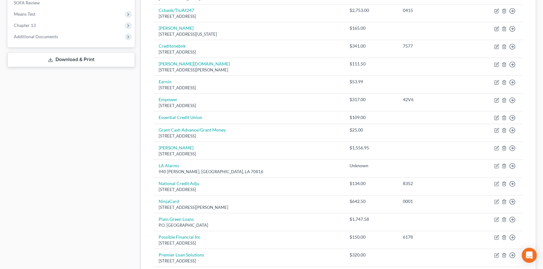
scroll to position [246, 0]
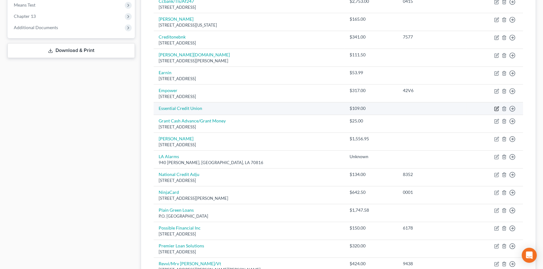
click at [497, 107] on icon "button" at bounding box center [496, 108] width 5 height 5
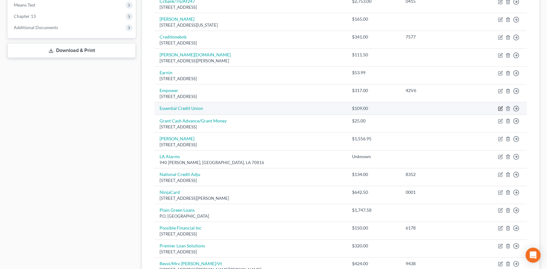
select select "4"
select select "0"
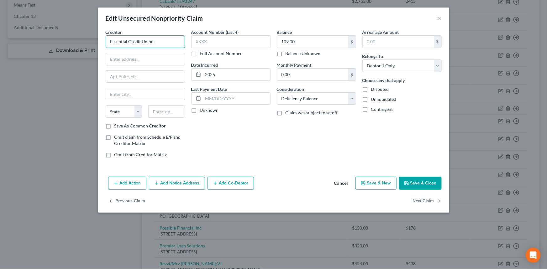
click at [131, 42] on input "Essential Credit Union" at bounding box center [145, 41] width 79 height 13
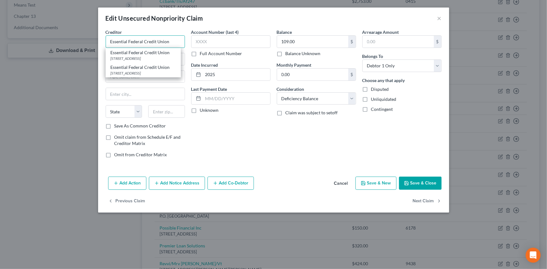
type input "Essential Federal Credit Union"
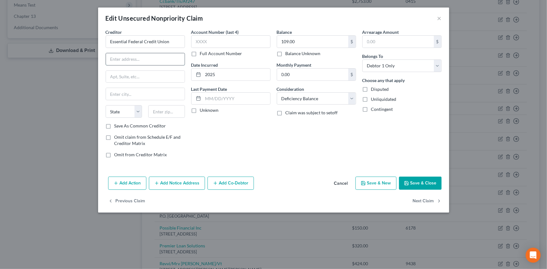
click at [148, 57] on input "text" at bounding box center [145, 59] width 79 height 12
type input "PO Box 66278"
type input "70896"
type input "Baton Rouge"
select select "19"
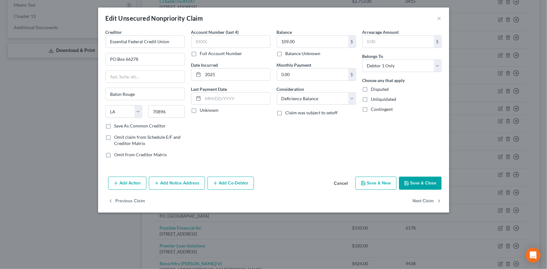
click at [288, 158] on div "Balance 109.00 $ Balance Unknown Balance Undetermined 109.00 $ Balance Unknown …" at bounding box center [317, 96] width 86 height 134
click at [409, 182] on icon "button" at bounding box center [406, 183] width 5 height 5
